Goal: Use online tool/utility

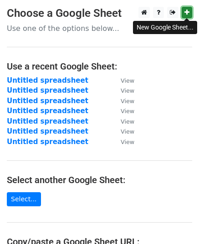
click at [189, 10] on link at bounding box center [187, 12] width 10 height 11
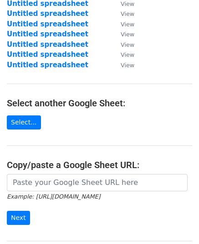
scroll to position [91, 0]
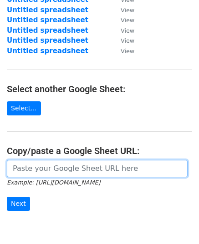
click at [38, 167] on input "url" at bounding box center [97, 168] width 181 height 17
paste input "[URL][DOMAIN_NAME]"
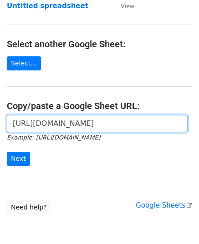
scroll to position [137, 0]
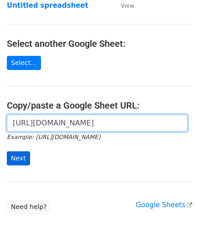
type input "[URL][DOMAIN_NAME]"
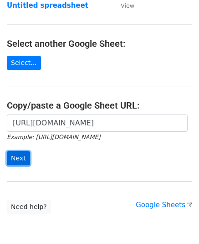
click at [22, 156] on input "Next" at bounding box center [18, 159] width 23 height 14
